Goal: Transaction & Acquisition: Purchase product/service

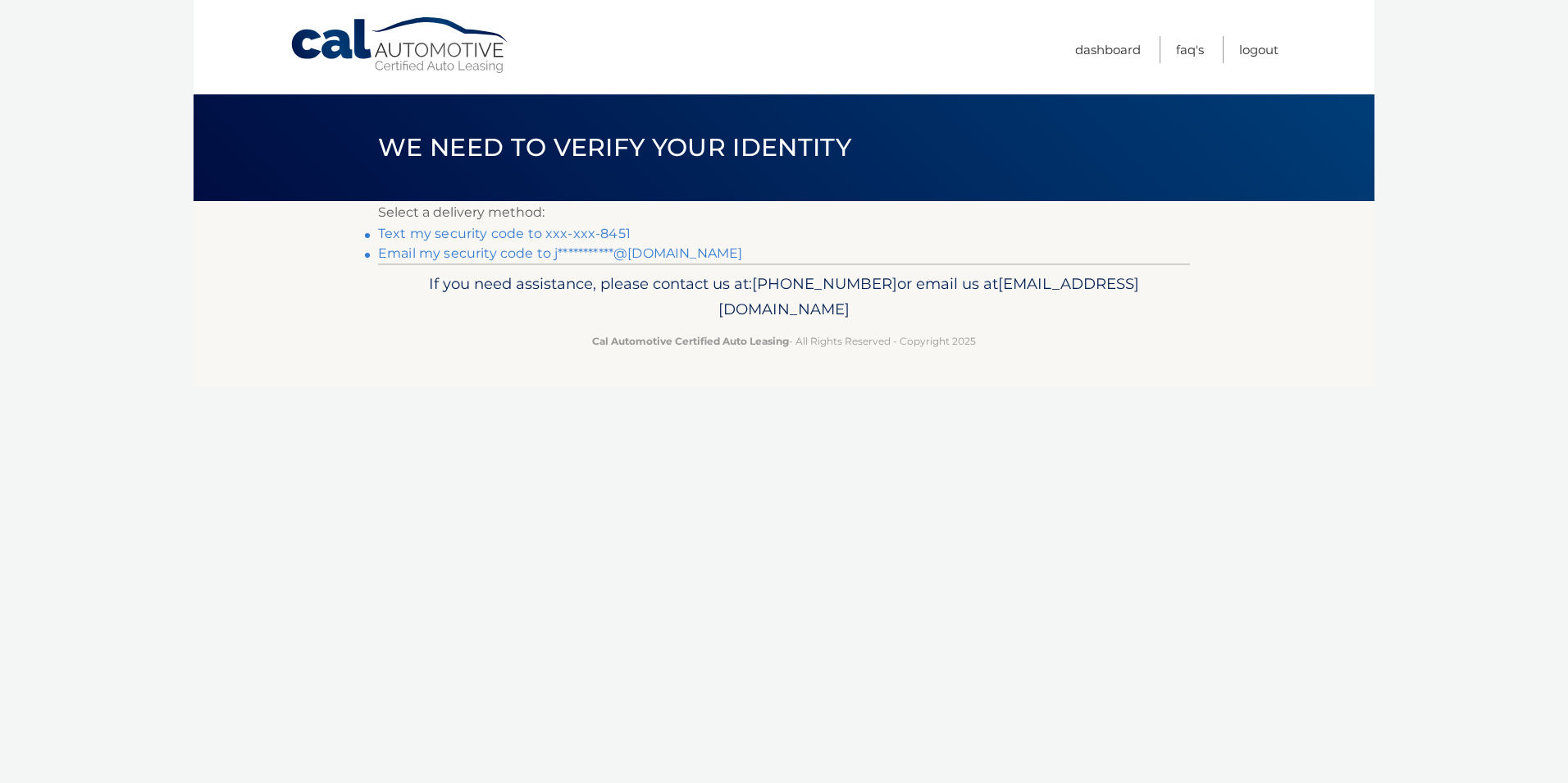
click at [589, 237] on link "Text my security code to xxx-xxx-8451" at bounding box center [504, 233] width 253 height 16
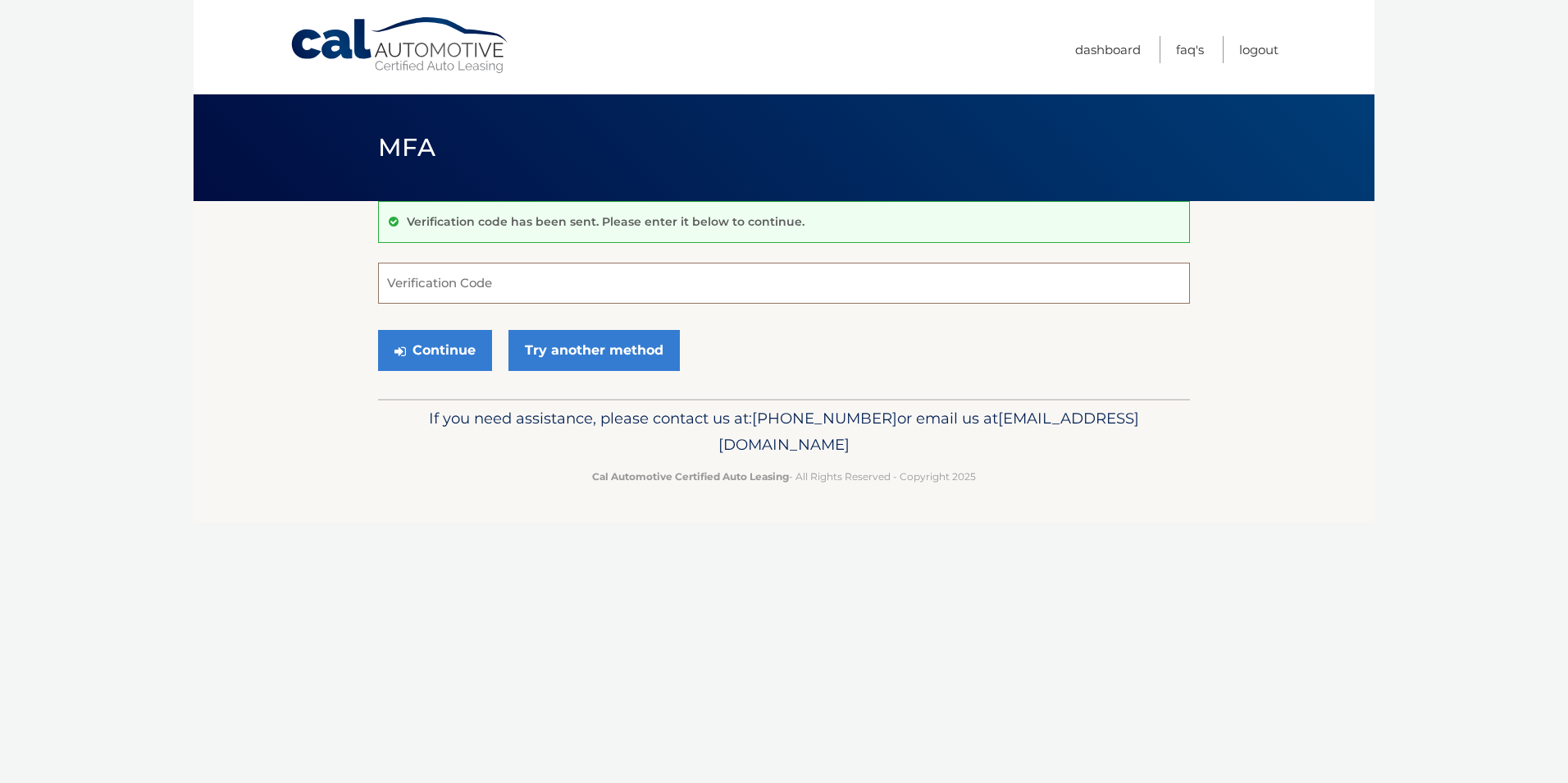
click at [484, 294] on input "Verification Code" at bounding box center [784, 283] width 812 height 41
type input "940718"
click at [421, 358] on button "Continue" at bounding box center [434, 350] width 114 height 41
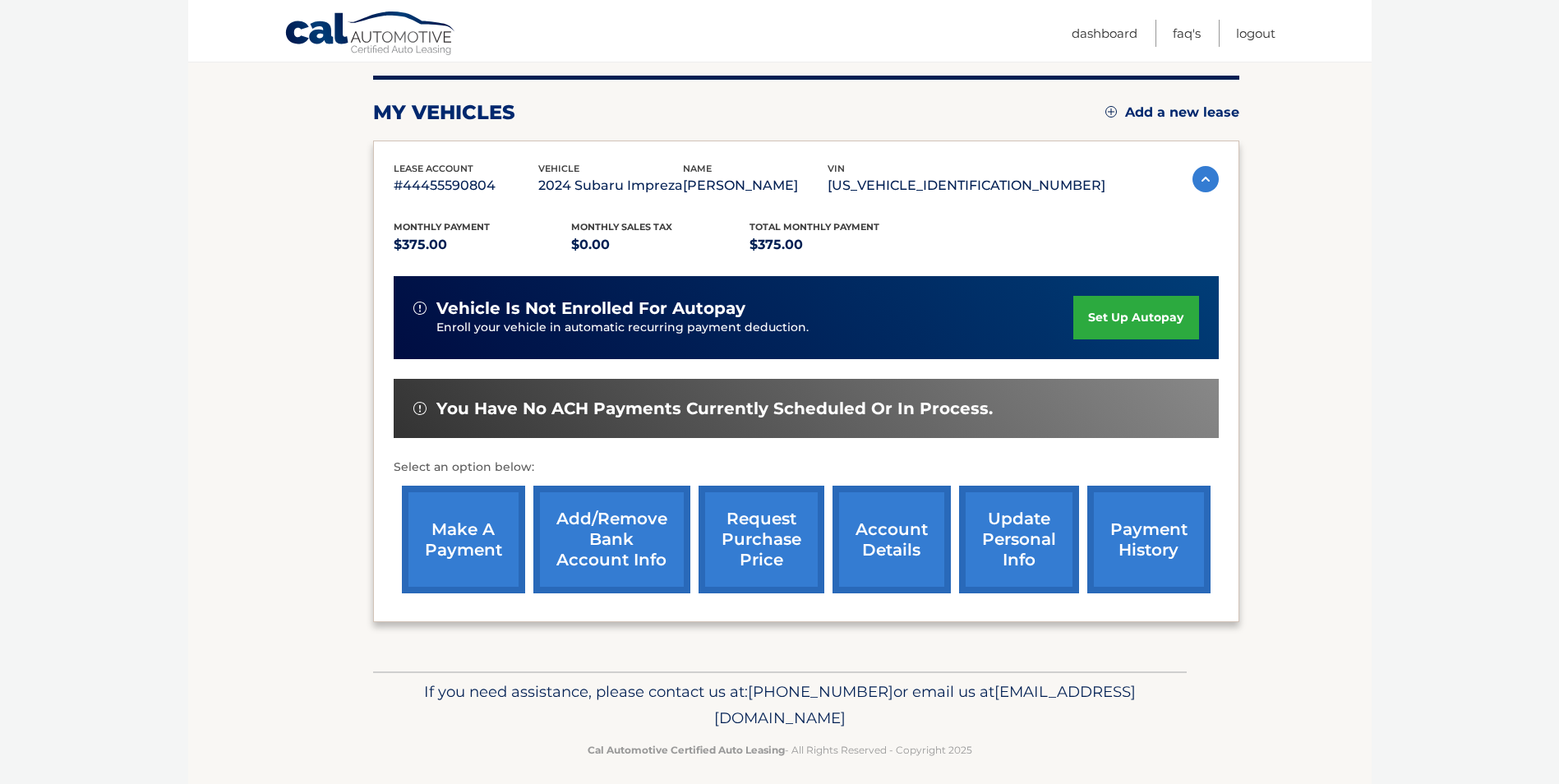
scroll to position [212, 0]
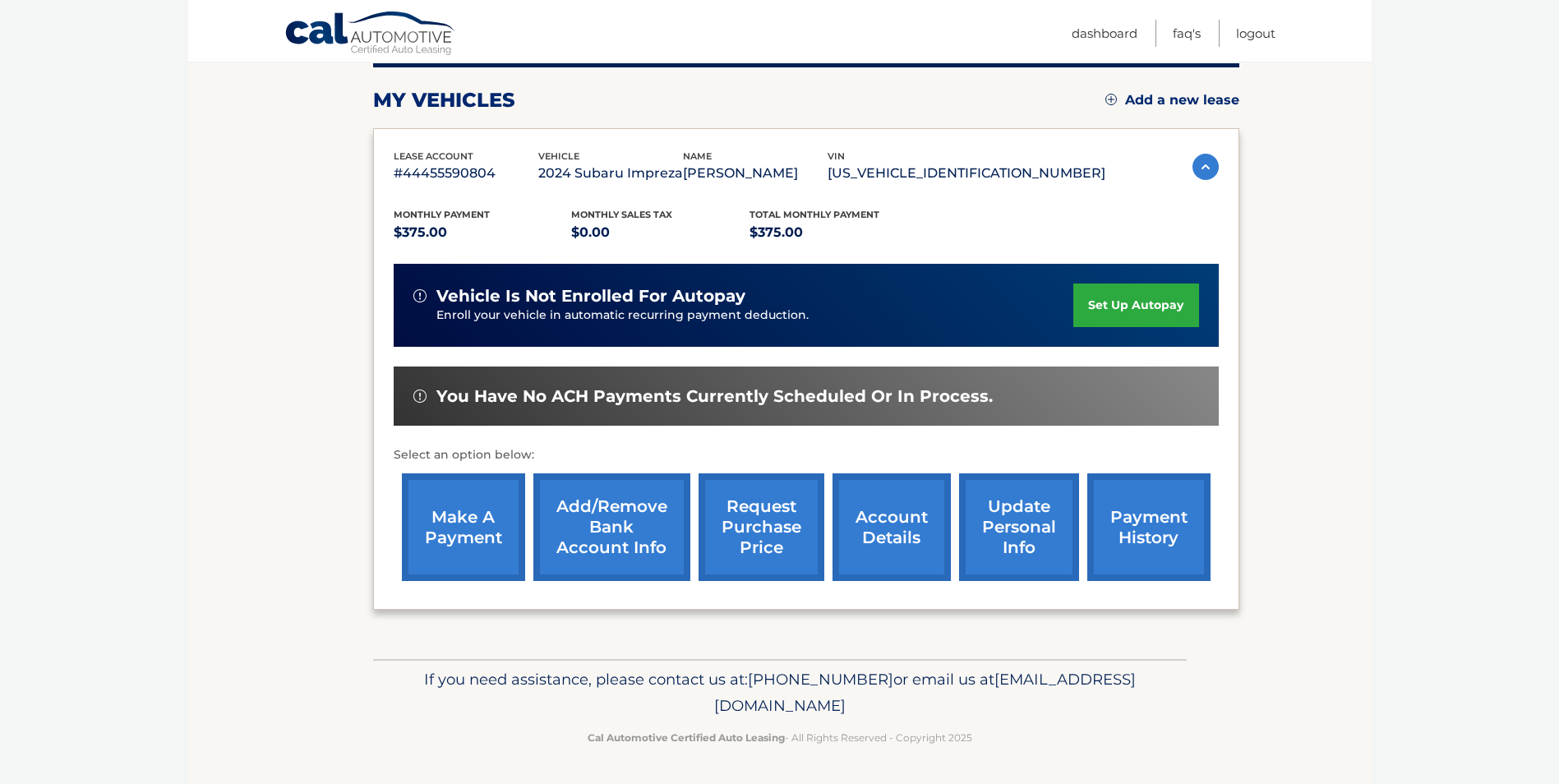
click at [462, 506] on link "make a payment" at bounding box center [463, 527] width 124 height 108
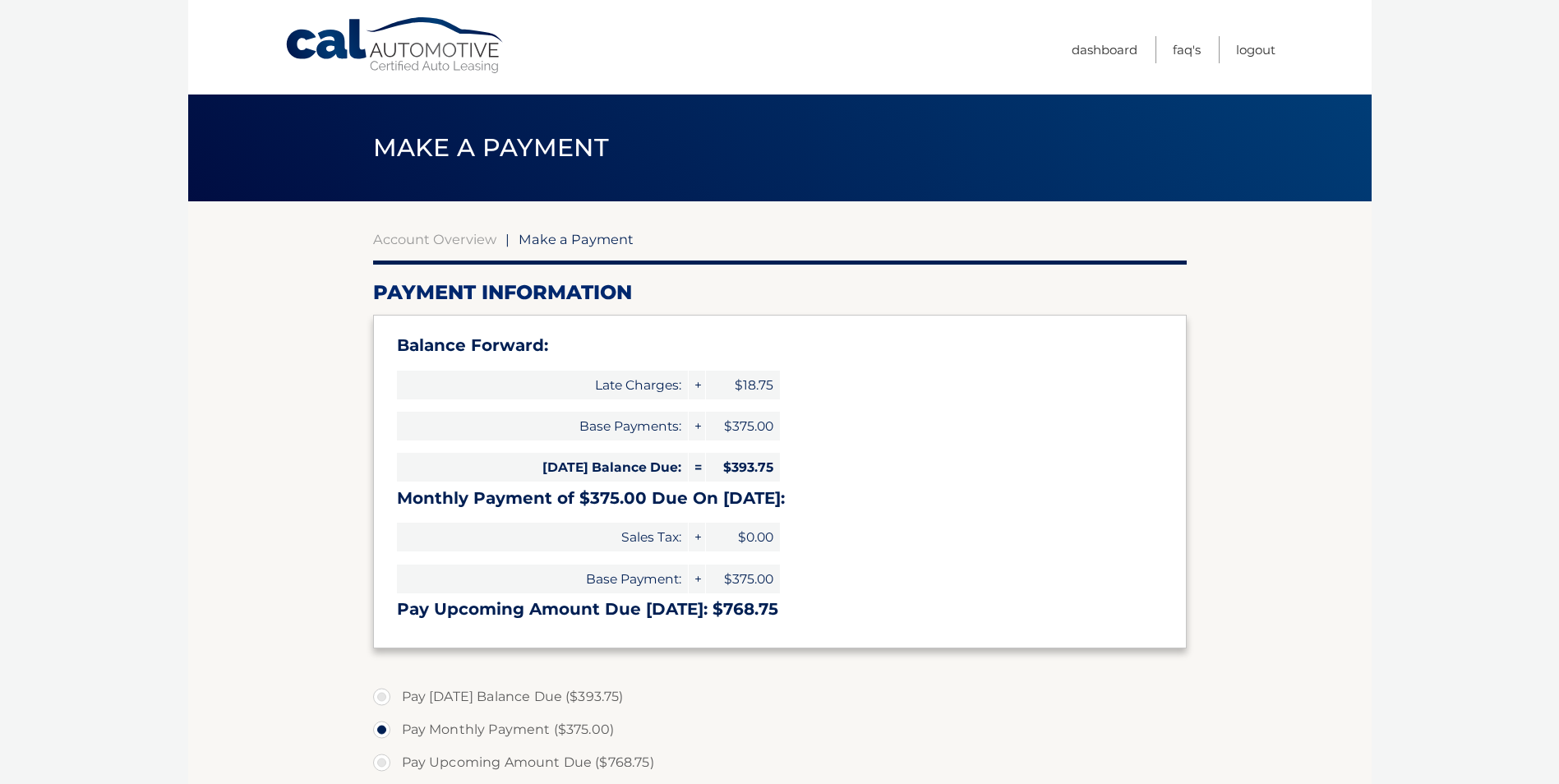
select select "ZWU3YjBkZjEtYzllMS00MjI1LTljZTItNjhiZTZiYzlmMDZj"
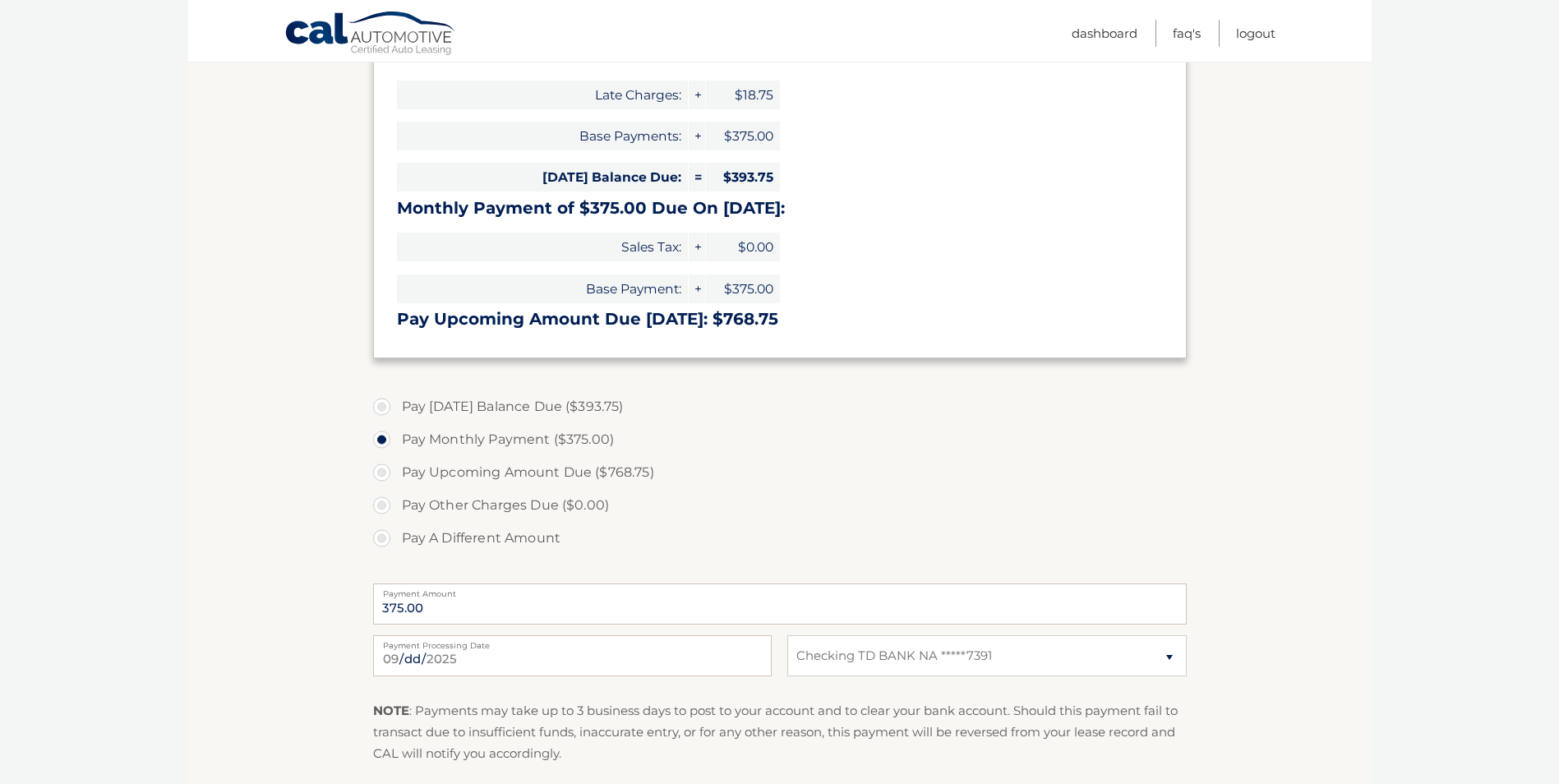
scroll to position [246, 0]
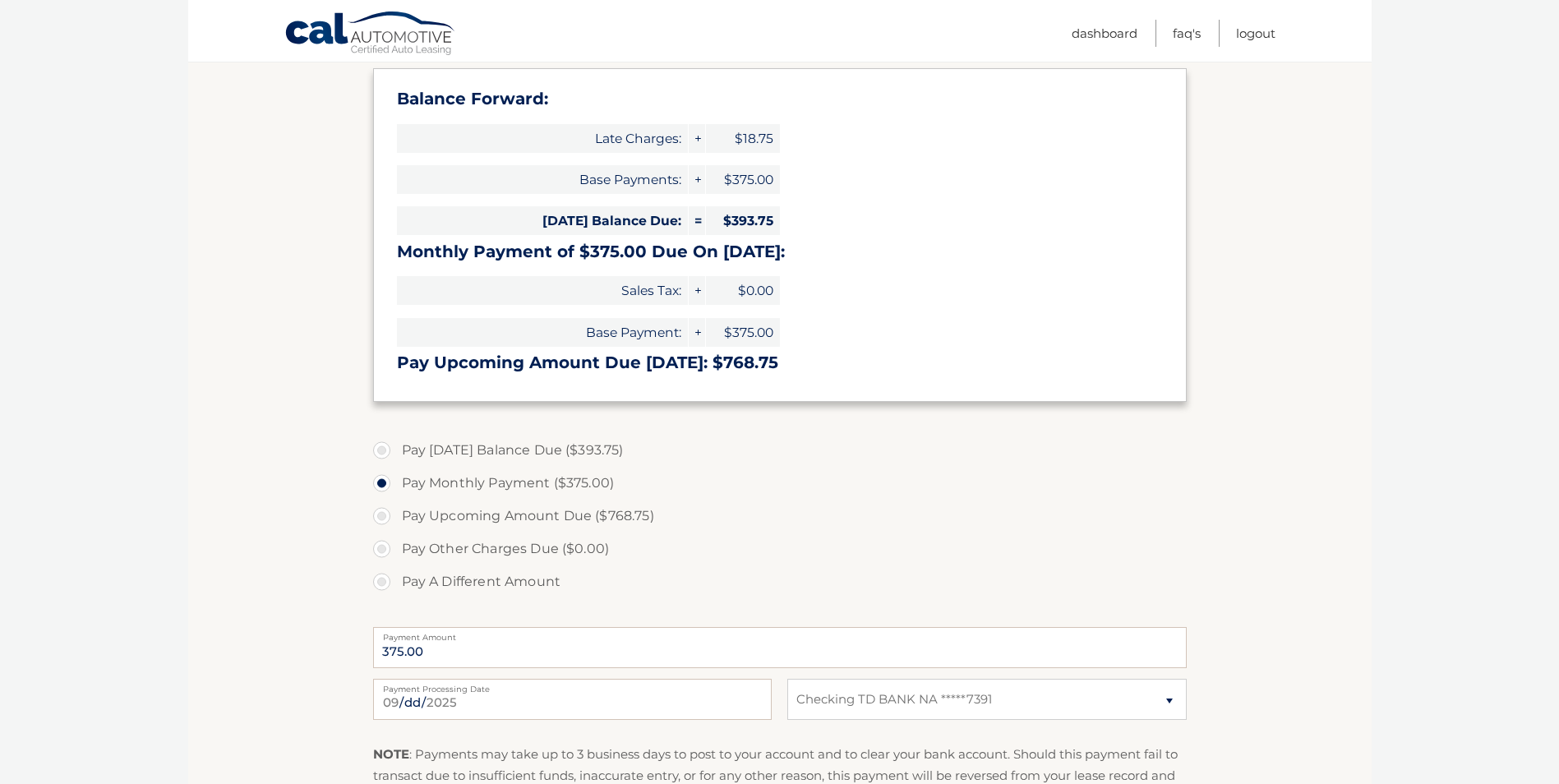
click at [398, 450] on label "Pay Today's Balance Due ($393.75)" at bounding box center [780, 450] width 814 height 33
click at [396, 450] on input "Pay Today's Balance Due ($393.75)" at bounding box center [388, 447] width 17 height 26
radio input "true"
type input "393.75"
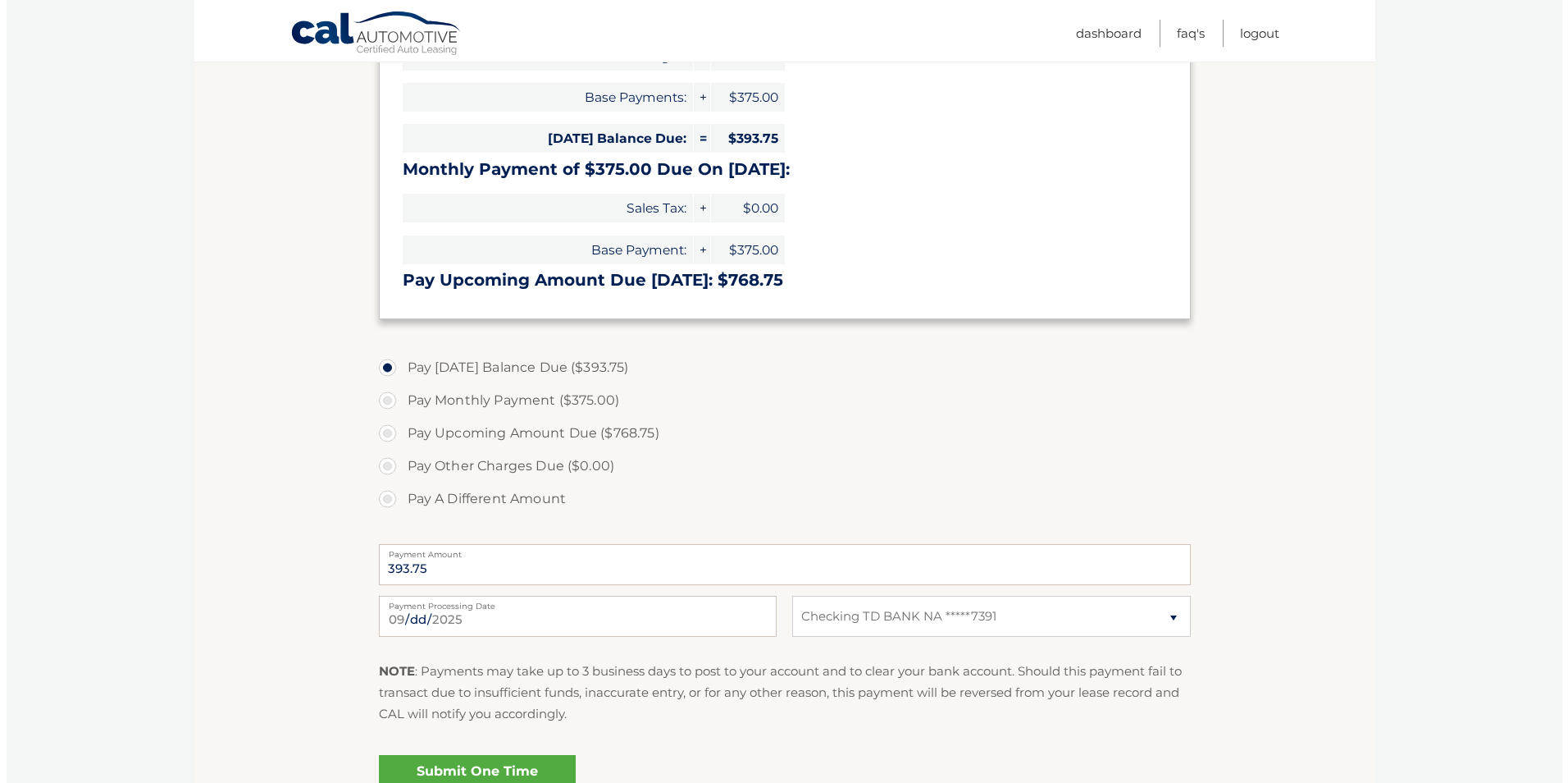
scroll to position [492, 0]
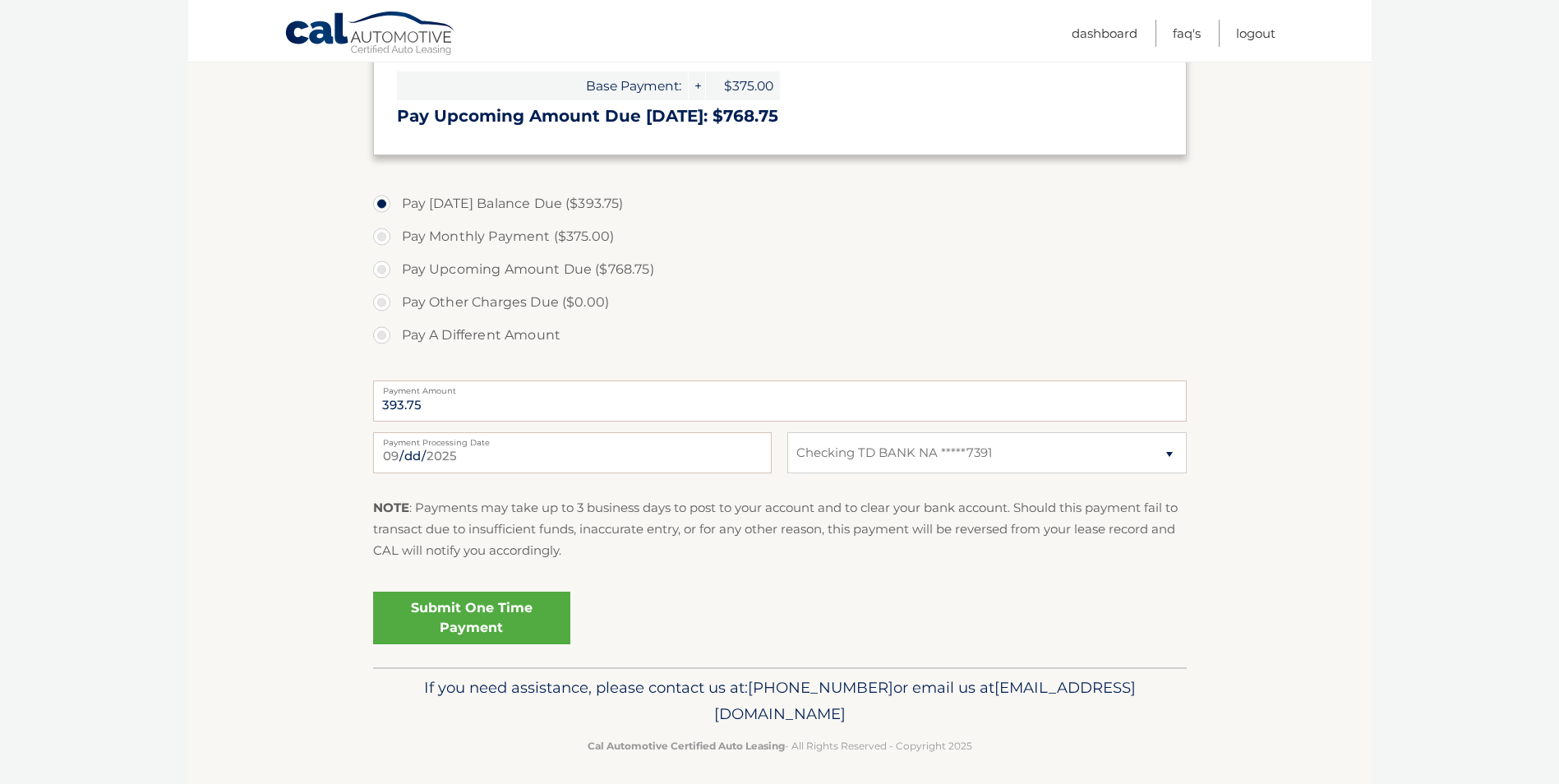
click at [465, 618] on link "Submit One Time Payment" at bounding box center [472, 618] width 197 height 53
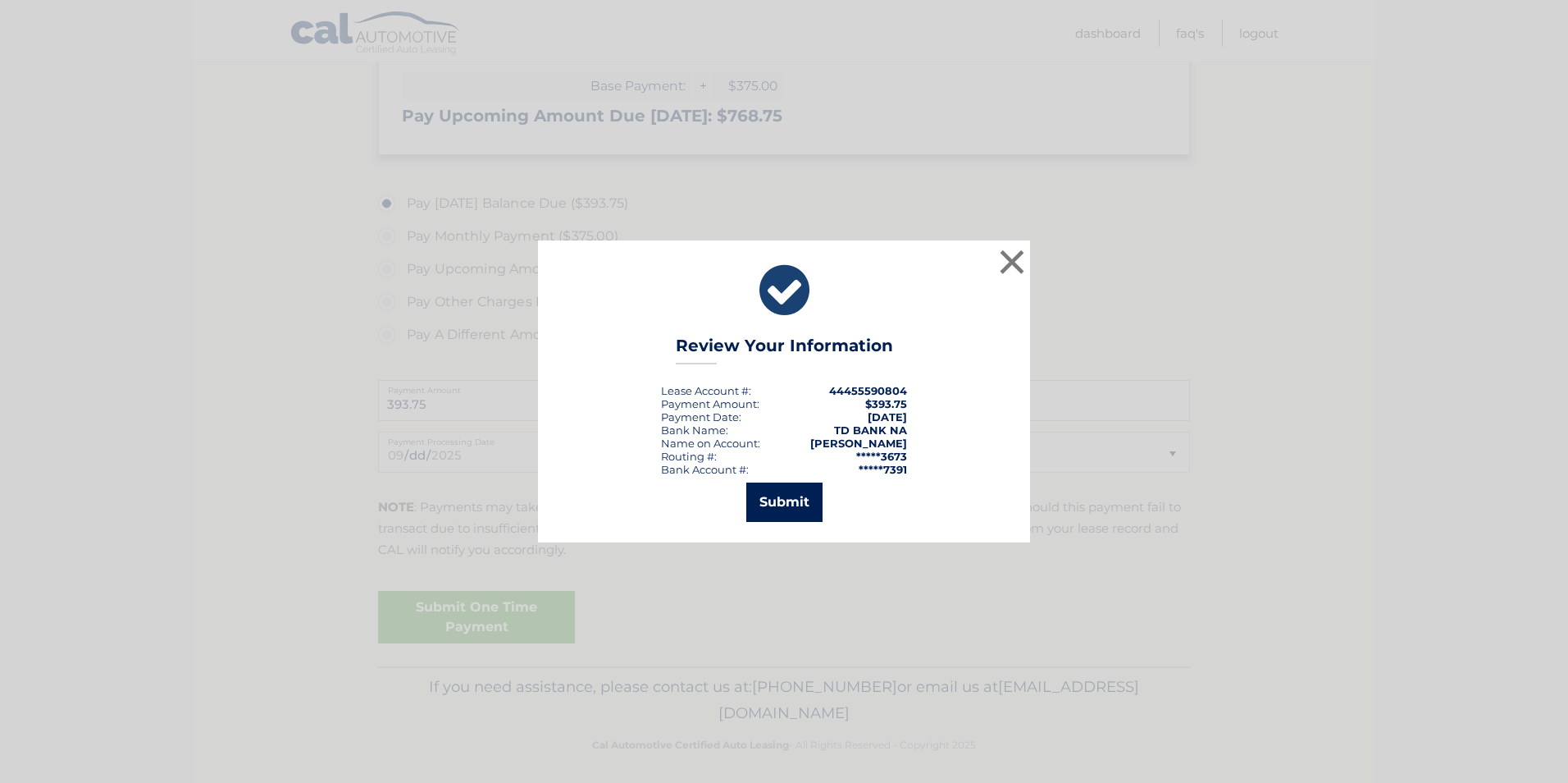
click at [793, 494] on button "Submit" at bounding box center [784, 502] width 76 height 39
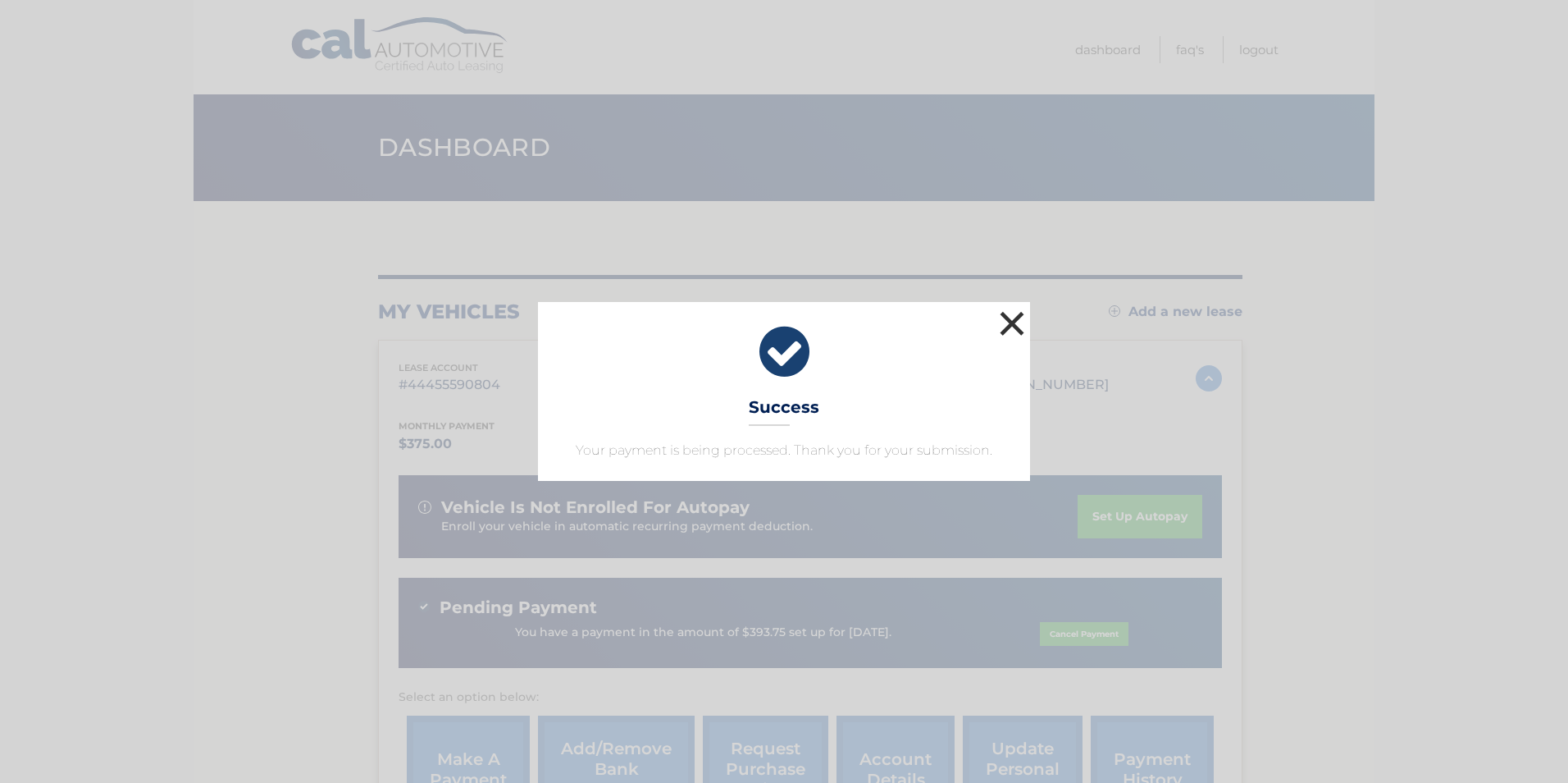
click at [1011, 319] on button "×" at bounding box center [1012, 322] width 32 height 33
